Goal: Information Seeking & Learning: Learn about a topic

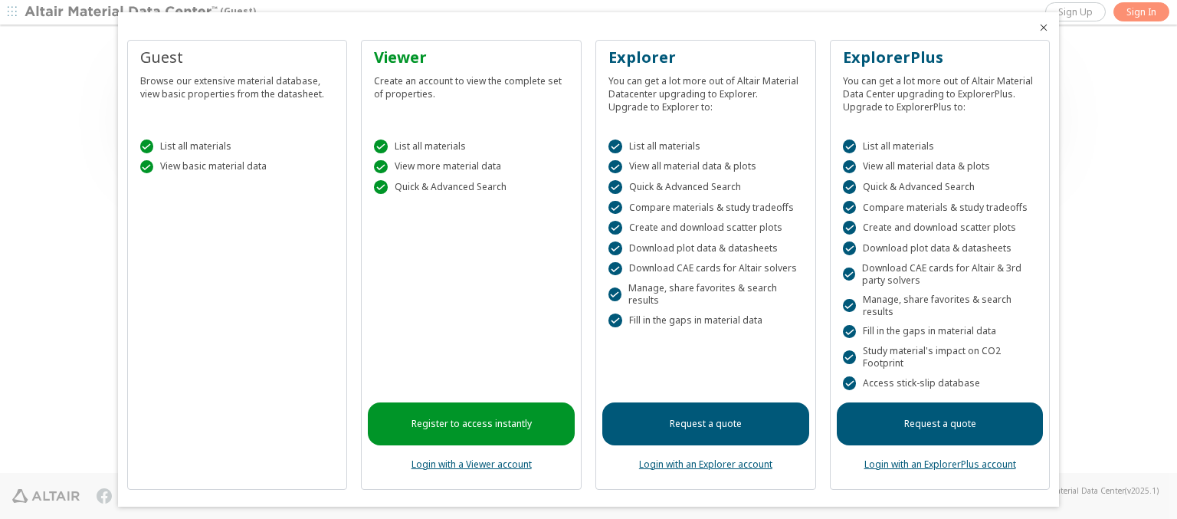
click at [1037, 28] on icon "Close" at bounding box center [1043, 27] width 12 height 12
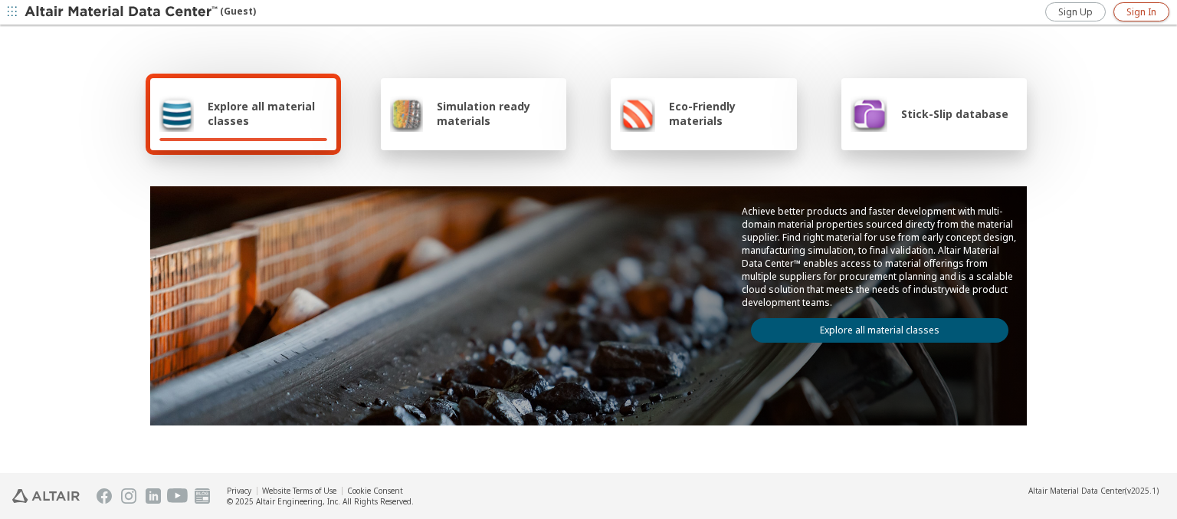
click at [1141, 11] on span "Sign In" at bounding box center [1141, 12] width 30 height 12
click at [122, 12] on img at bounding box center [122, 12] width 195 height 15
click at [261, 113] on span "Explore all material classes" at bounding box center [268, 113] width 120 height 29
click at [873, 326] on link "Explore all material classes" at bounding box center [879, 330] width 257 height 25
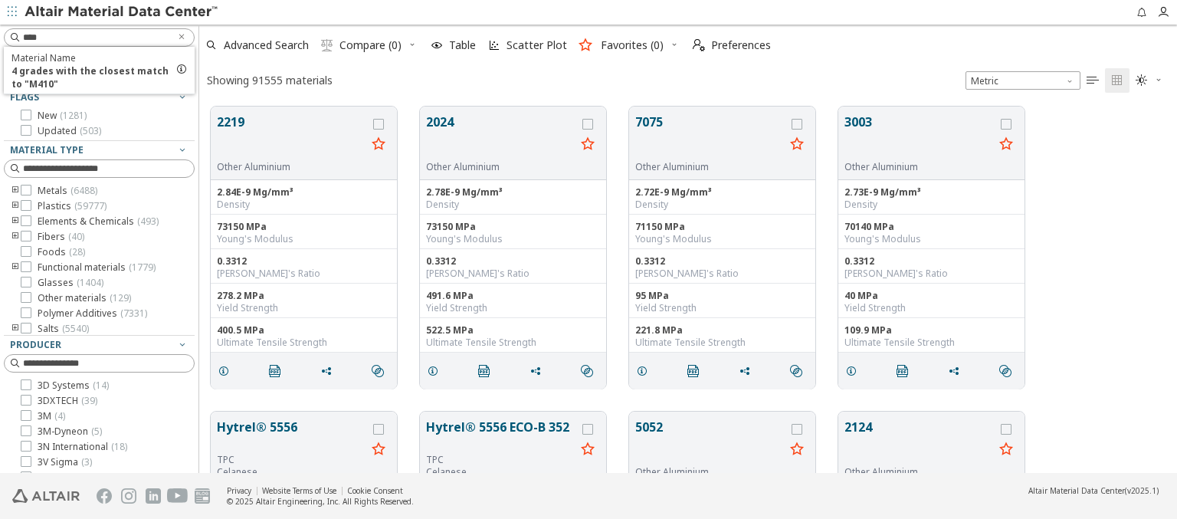
scroll to position [366, 965]
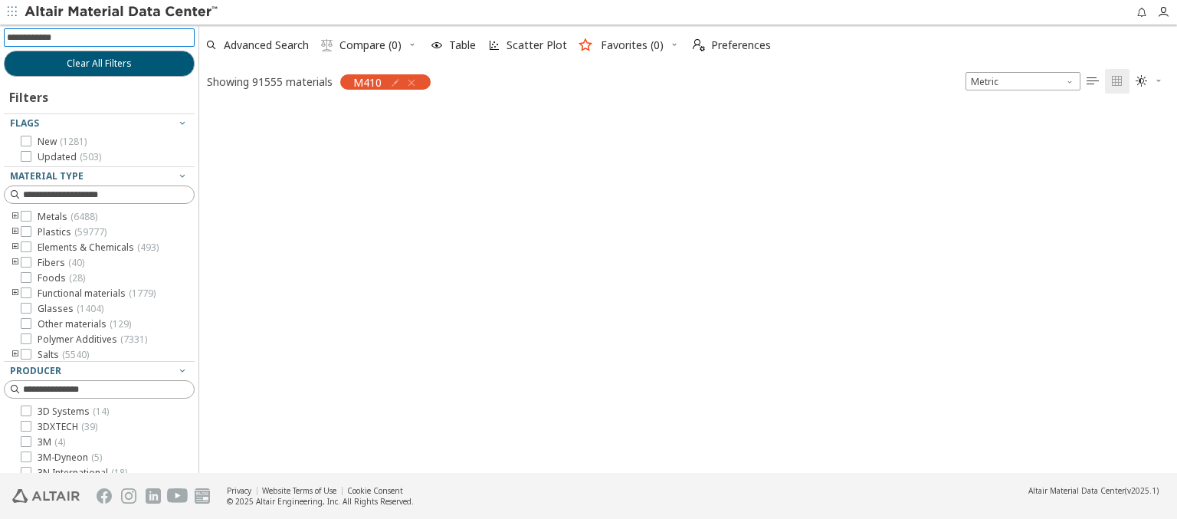
scroll to position [364, 965]
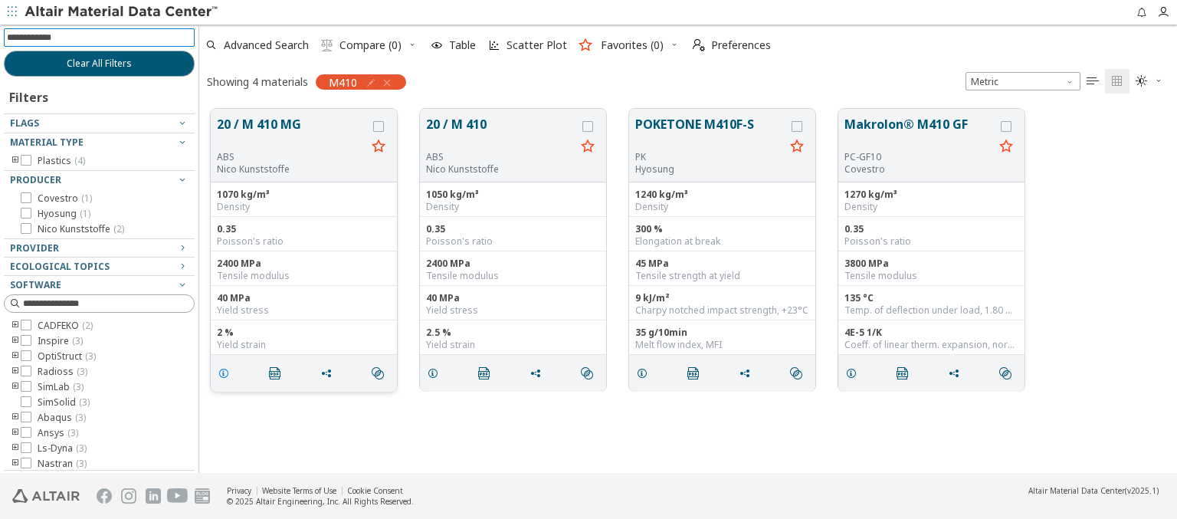
click at [226, 372] on icon "grid" at bounding box center [224, 373] width 12 height 12
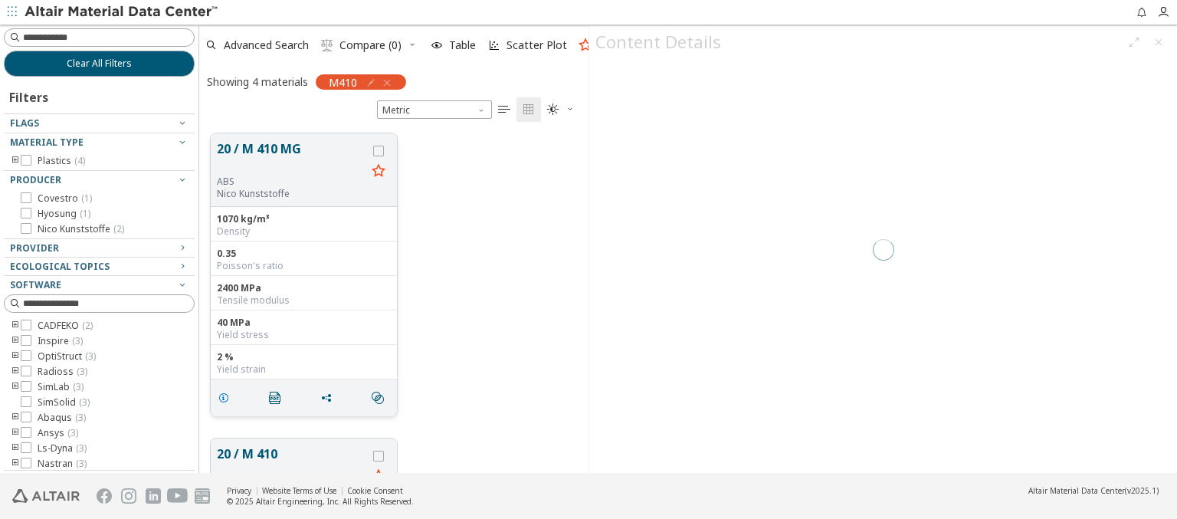
scroll to position [339, 377]
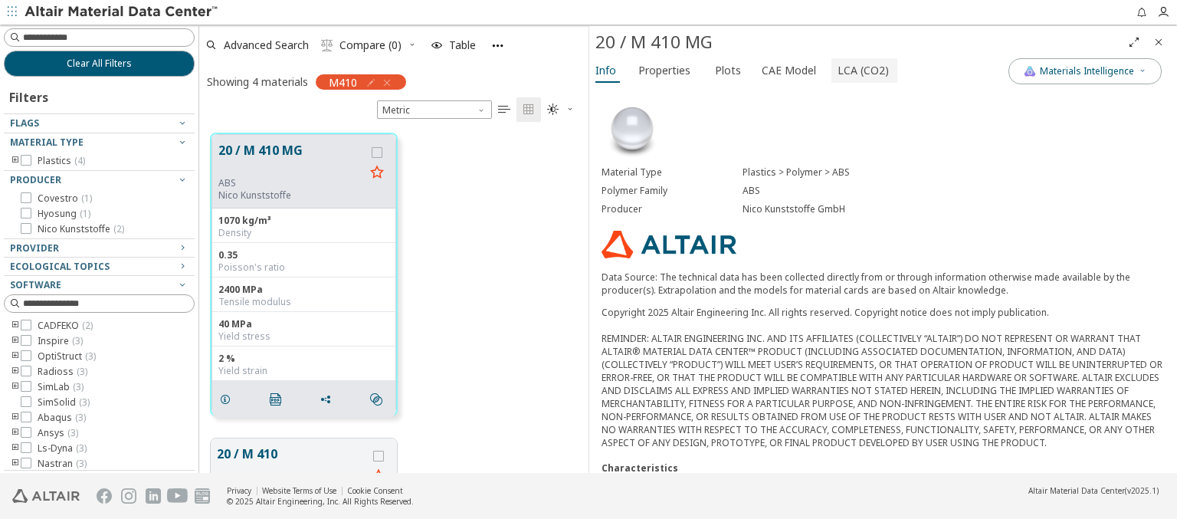
click at [854, 70] on span "LCA (CO2)" at bounding box center [862, 70] width 51 height 25
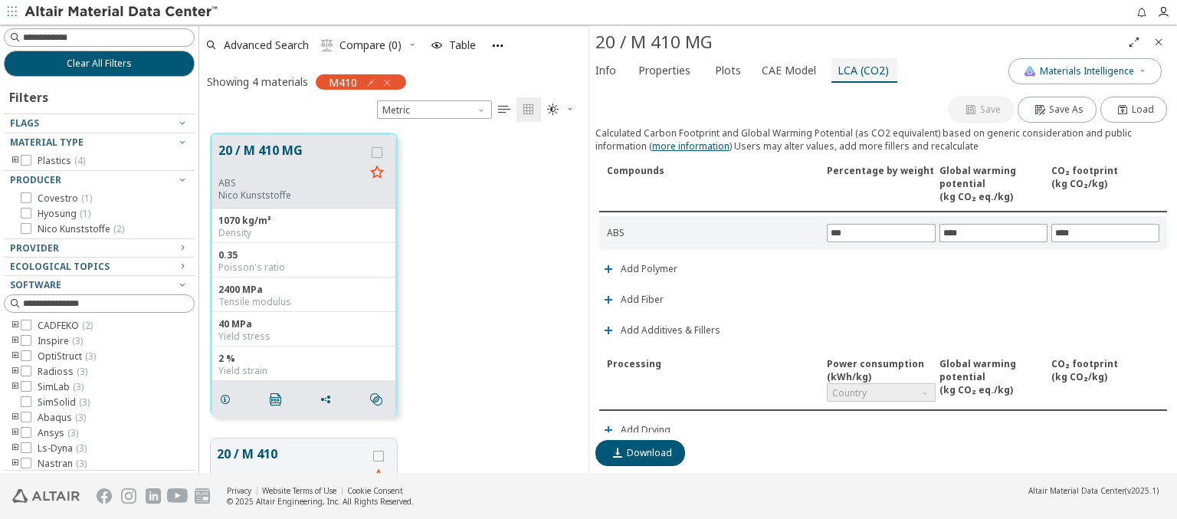
scroll to position [329, 0]
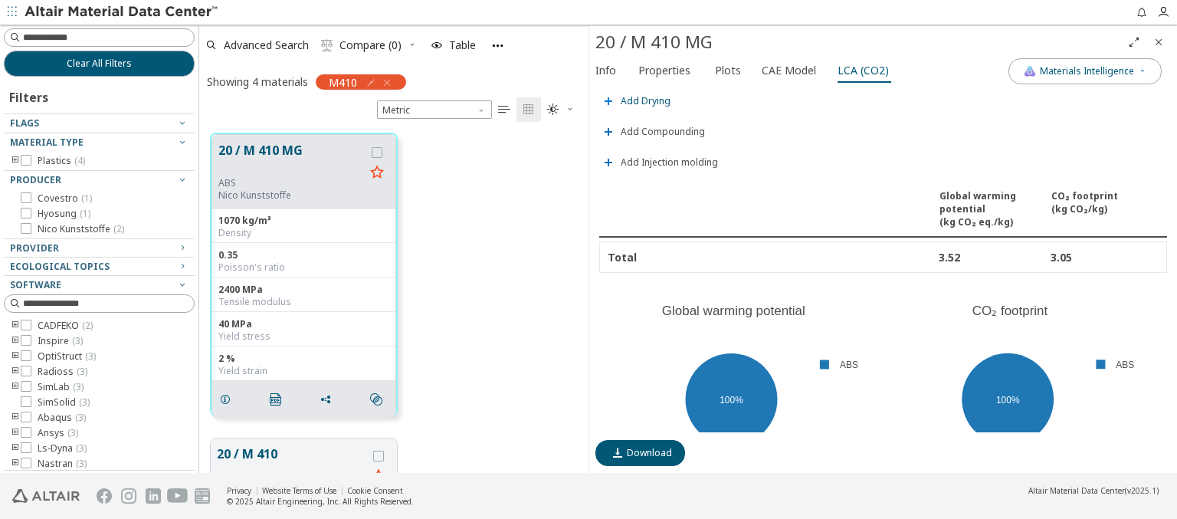
click at [644, 97] on span "Add Drying" at bounding box center [646, 101] width 50 height 9
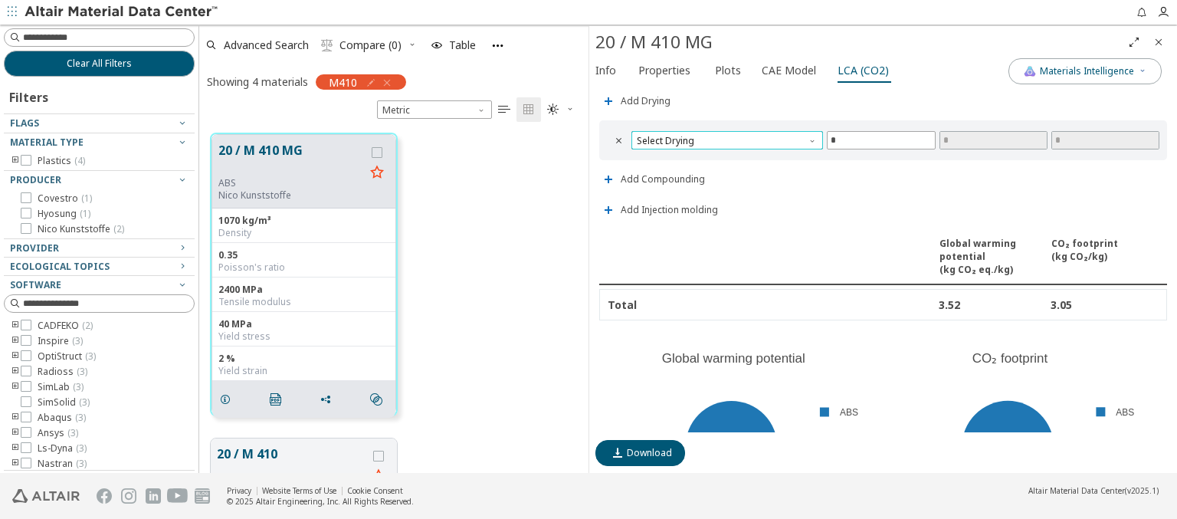
click at [725, 136] on span "Select Drying" at bounding box center [727, 140] width 192 height 18
click at [724, 154] on span "Dry air dryer" at bounding box center [724, 154] width 175 height 11
click at [725, 136] on span "Dry air dryer" at bounding box center [727, 140] width 192 height 18
click at [724, 172] on span "Hot air dryer" at bounding box center [724, 173] width 175 height 11
click at [725, 136] on span "Hot air dryer" at bounding box center [727, 140] width 192 height 18
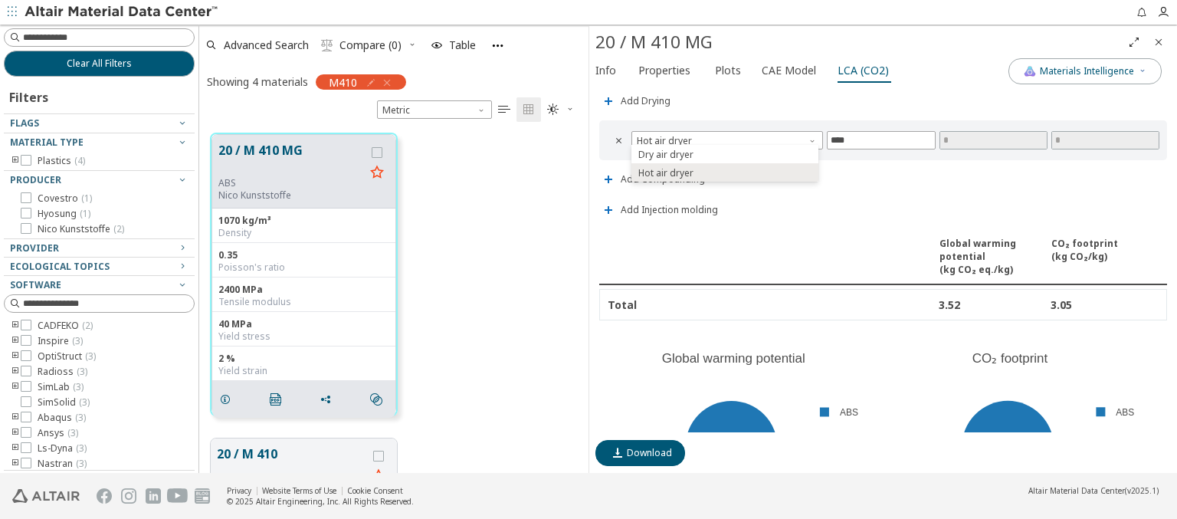
click at [1159, 41] on icon "Close" at bounding box center [1158, 42] width 12 height 12
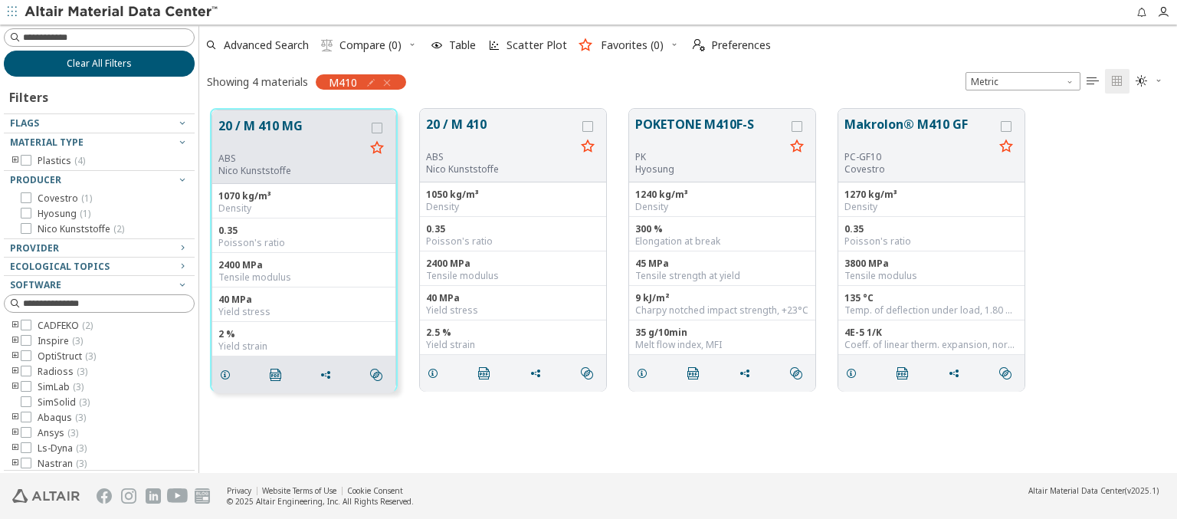
click at [93, 63] on span "Clear All Filters" at bounding box center [99, 63] width 65 height 12
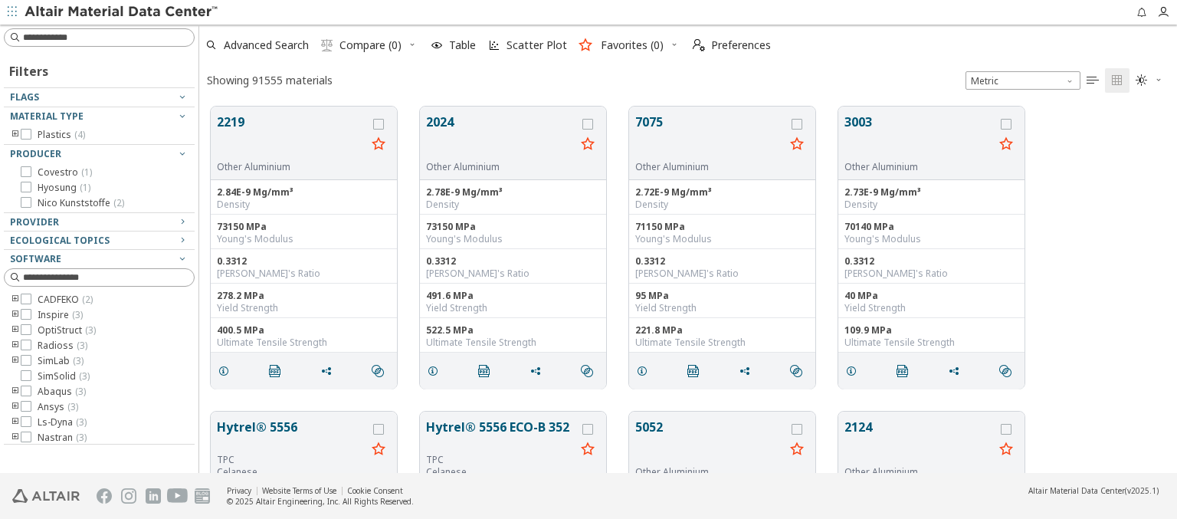
scroll to position [366, 965]
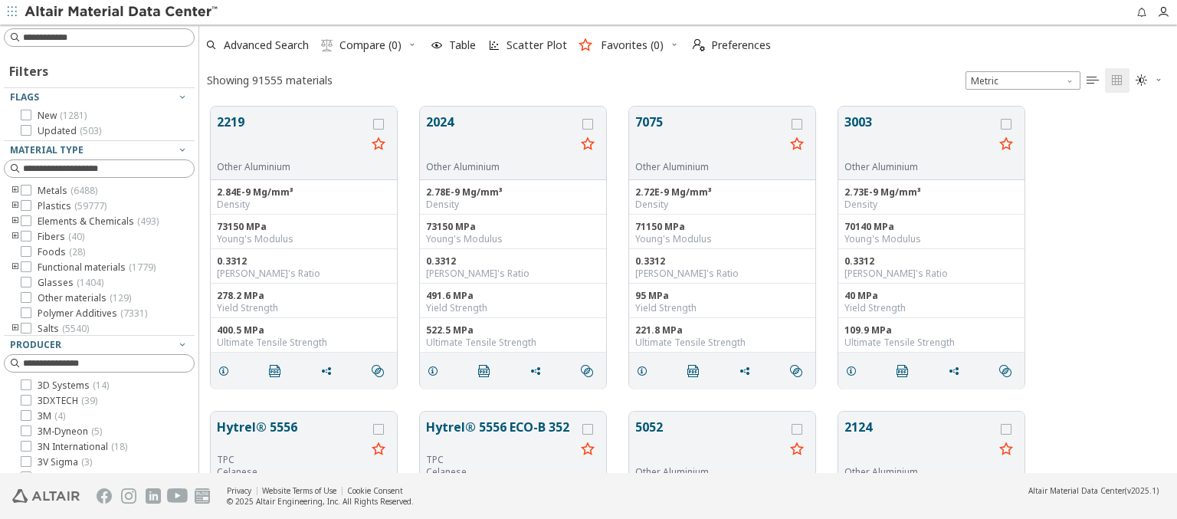
click at [122, 12] on img at bounding box center [122, 12] width 195 height 15
